Goal: Use online tool/utility

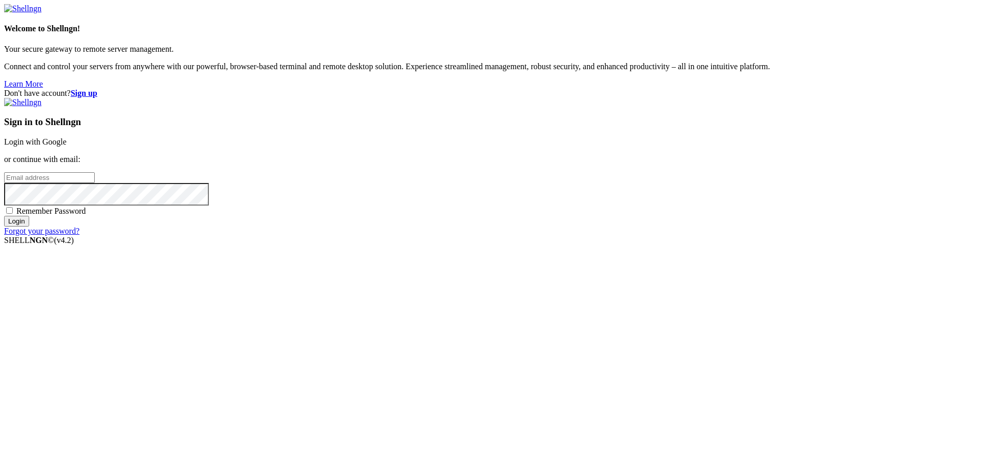
type input "[EMAIL_ADDRESS][DOMAIN_NAME]"
click at [86, 215] on span "Remember Password" at bounding box center [51, 210] width 70 height 9
click at [13, 214] on input "Remember Password" at bounding box center [9, 210] width 7 height 7
checkbox input "true"
click at [29, 226] on input "Login" at bounding box center [16, 221] width 25 height 11
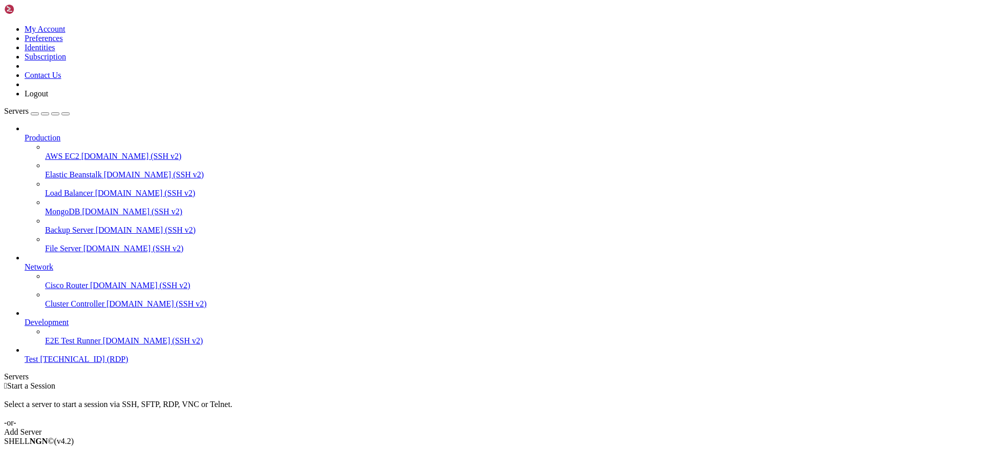
click at [38, 363] on span "Test" at bounding box center [31, 358] width 13 height 9
